Goal: Information Seeking & Learning: Learn about a topic

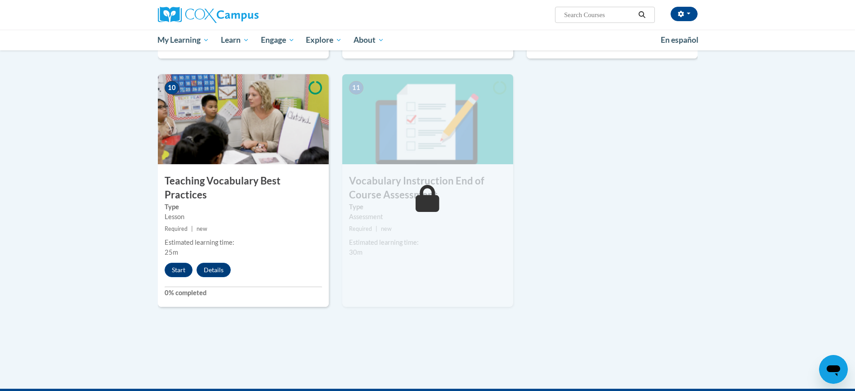
scroll to position [921, 0]
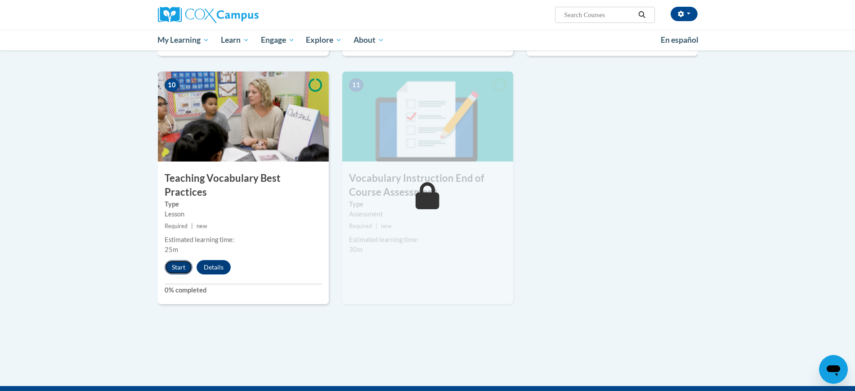
click at [178, 260] on button "Start" at bounding box center [179, 267] width 28 height 14
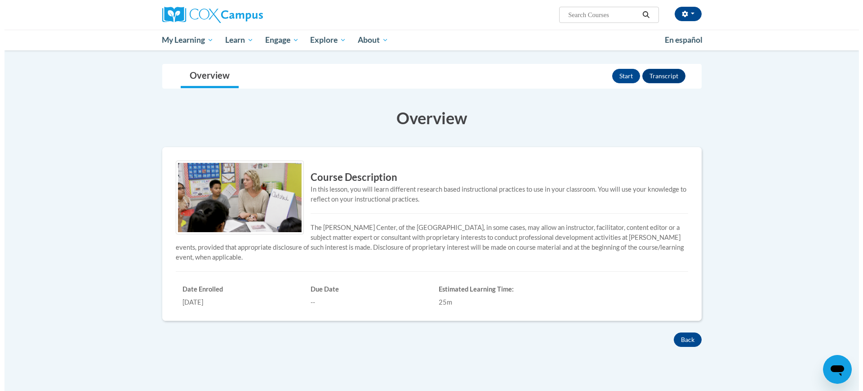
scroll to position [92, 0]
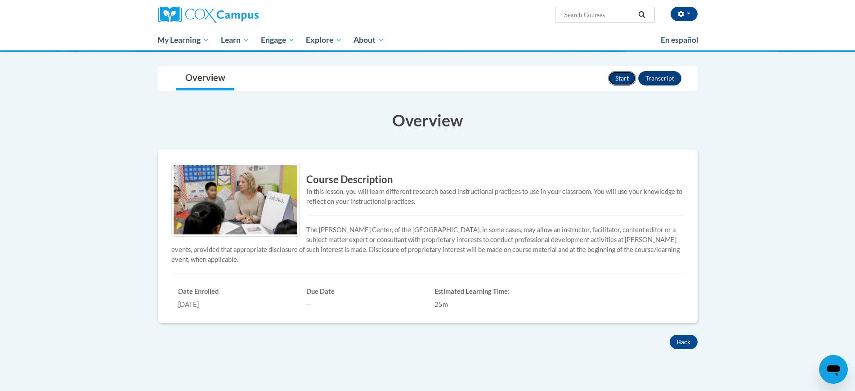
click at [621, 77] on button "Start" at bounding box center [622, 78] width 28 height 14
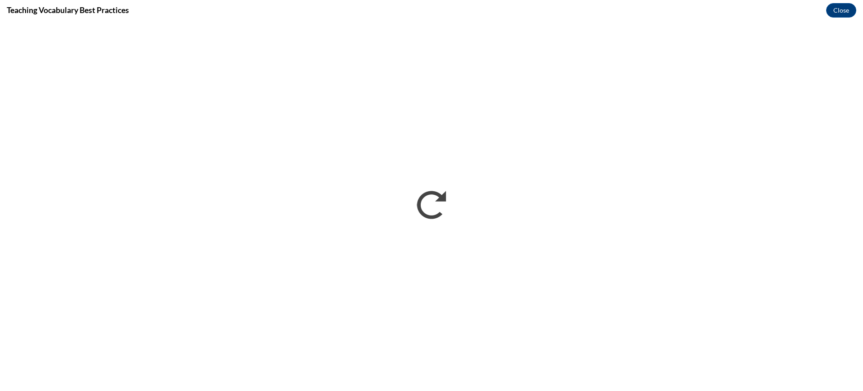
scroll to position [0, 0]
